Goal: Entertainment & Leisure: Consume media (video, audio)

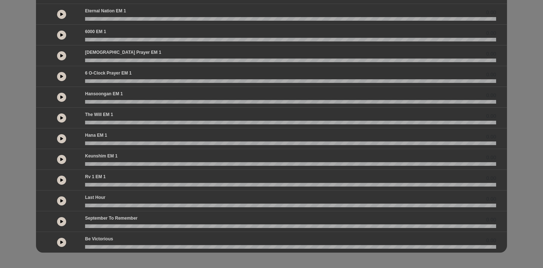
scroll to position [175, 0]
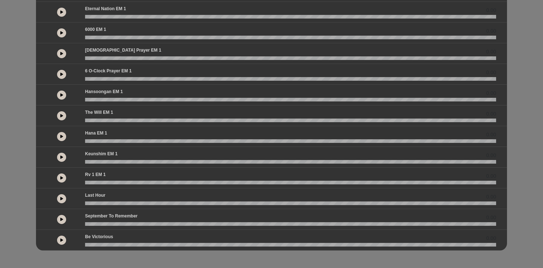
click at [62, 199] on icon at bounding box center [61, 198] width 3 height 4
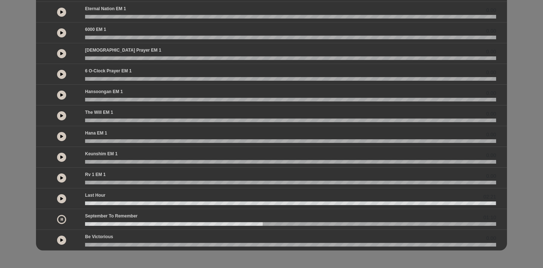
click at [60, 217] on button at bounding box center [61, 219] width 9 height 9
click at [62, 241] on icon at bounding box center [61, 240] width 3 height 4
click at [62, 241] on icon at bounding box center [62, 240] width 2 height 4
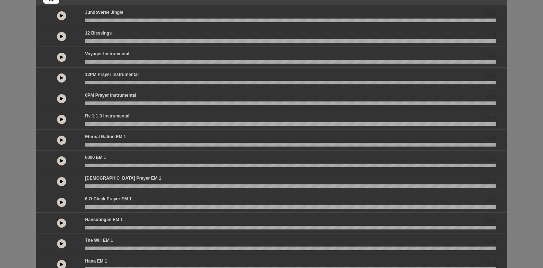
scroll to position [0, 0]
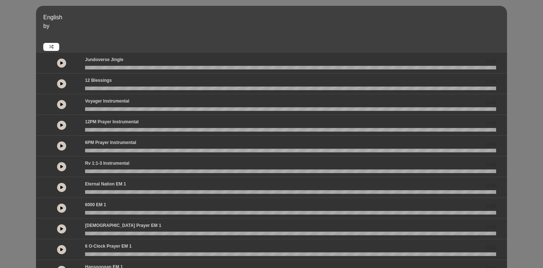
click at [64, 86] on button at bounding box center [61, 83] width 9 height 9
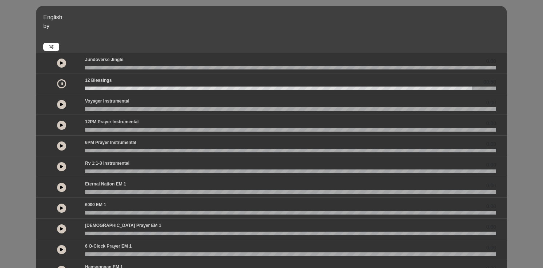
click at [64, 86] on button at bounding box center [61, 83] width 9 height 9
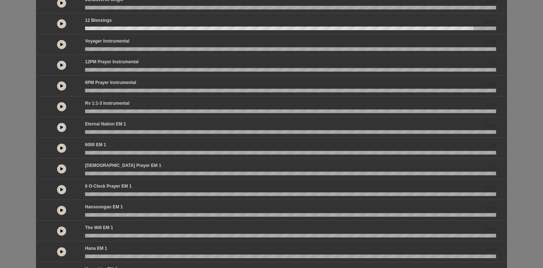
scroll to position [30, 0]
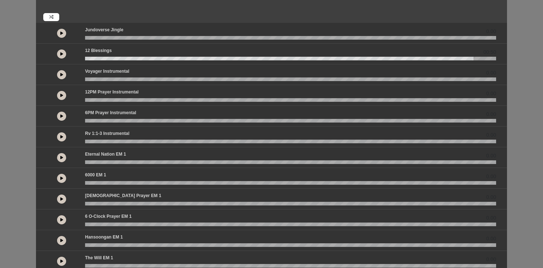
click at [117, 58] on wave at bounding box center [290, 59] width 411 height 4
click at [87, 60] on wave at bounding box center [290, 59] width 411 height 4
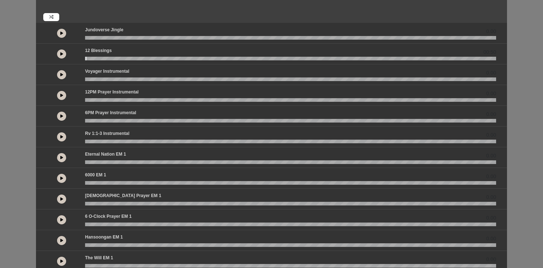
drag, startPoint x: 86, startPoint y: 58, endPoint x: 76, endPoint y: 58, distance: 10.2
click at [76, 58] on div "00:50" at bounding box center [271, 53] width 458 height 13
drag, startPoint x: 87, startPoint y: 59, endPoint x: 77, endPoint y: 59, distance: 9.8
click at [77, 59] on div "00:50" at bounding box center [271, 53] width 458 height 13
click at [63, 56] on button at bounding box center [61, 53] width 9 height 9
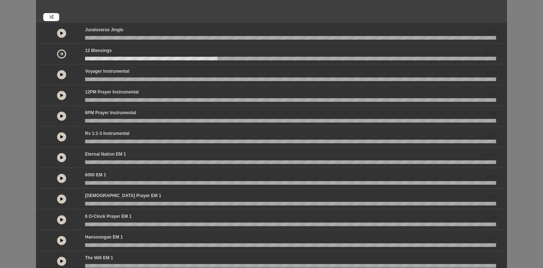
click at [61, 56] on button at bounding box center [61, 53] width 9 height 9
click at [86, 59] on wave at bounding box center [290, 59] width 411 height 4
click at [84, 60] on div at bounding box center [290, 59] width 419 height 4
click at [11, 172] on div "English by 0.00 00:17 0.00" at bounding box center [271, 185] width 543 height 419
